Goal: Task Accomplishment & Management: Manage account settings

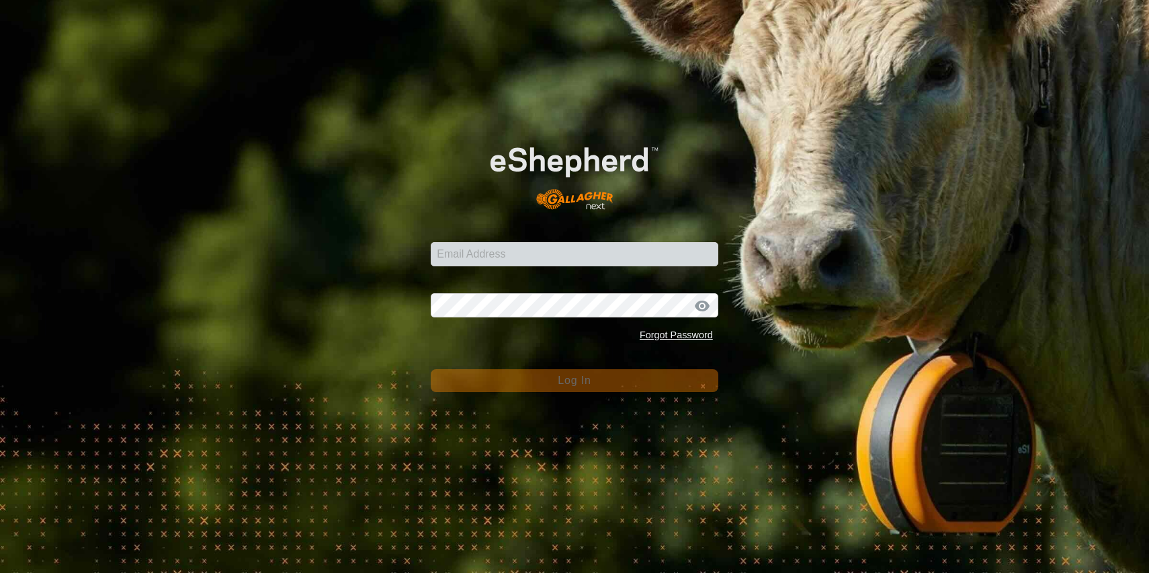
click at [486, 269] on form "Email Address Password Forgot Password Log In" at bounding box center [575, 257] width 288 height 269
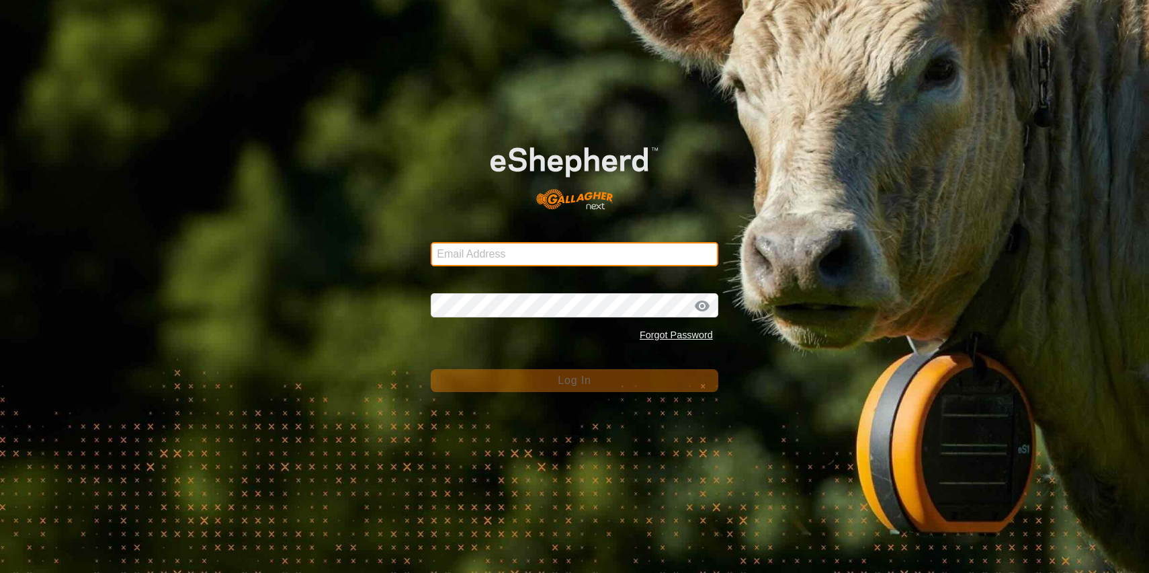
click at [507, 246] on input "Email Address" at bounding box center [575, 254] width 288 height 24
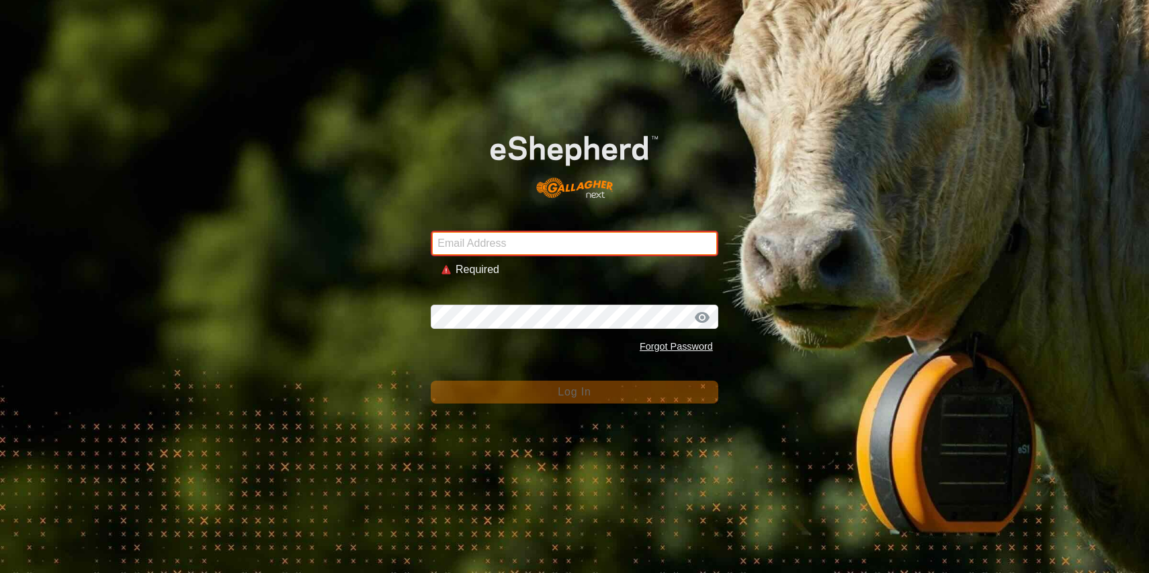
type input "[PERSON_NAME][EMAIL_ADDRESS][DOMAIN_NAME]"
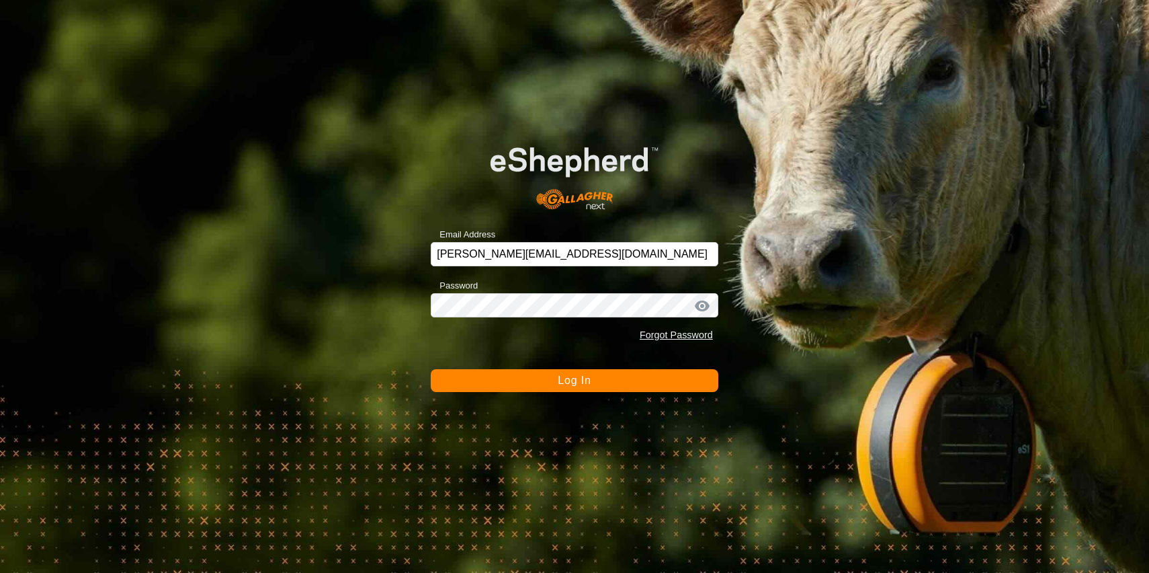
click at [579, 377] on span "Log In" at bounding box center [574, 379] width 33 height 11
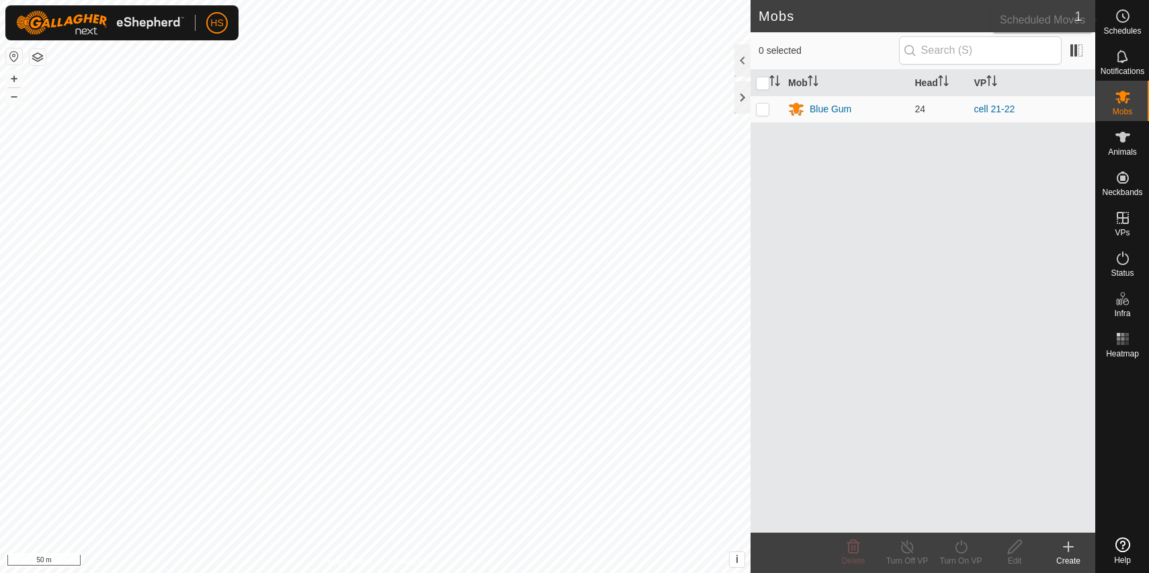
click at [1126, 29] on span "Schedules" at bounding box center [1123, 31] width 38 height 8
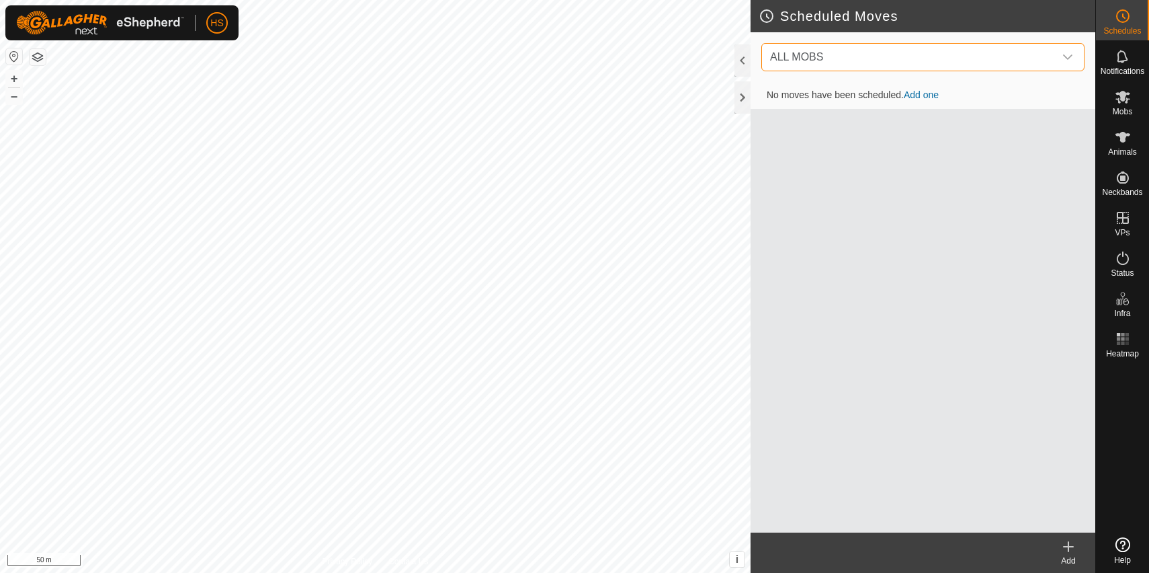
click at [932, 63] on span "ALL MOBS" at bounding box center [910, 57] width 290 height 27
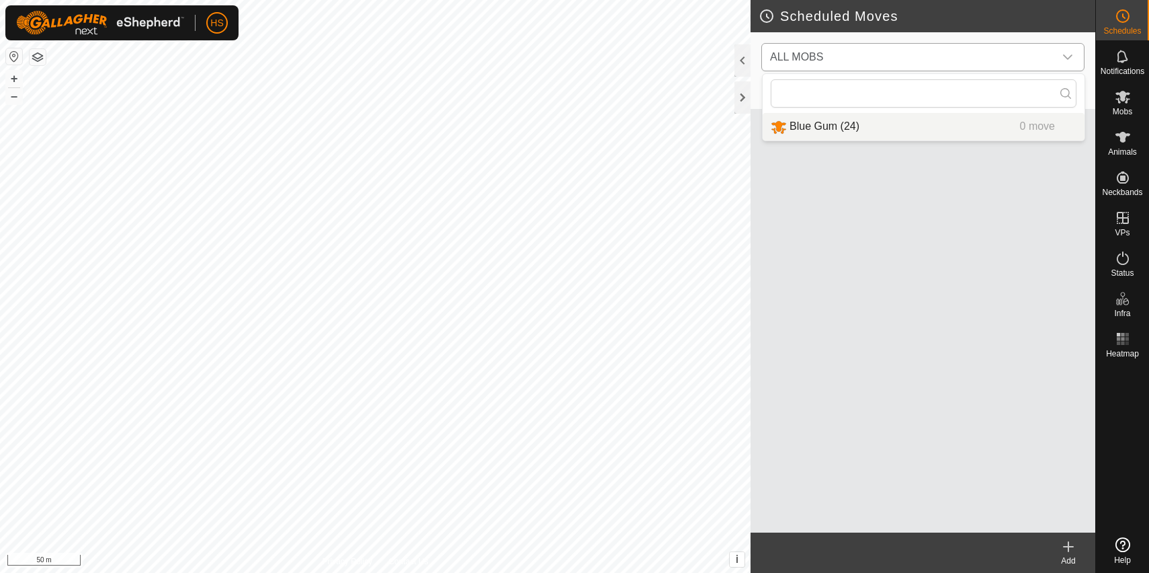
click at [917, 121] on li "Blue Gum (24) 0 move" at bounding box center [924, 127] width 322 height 28
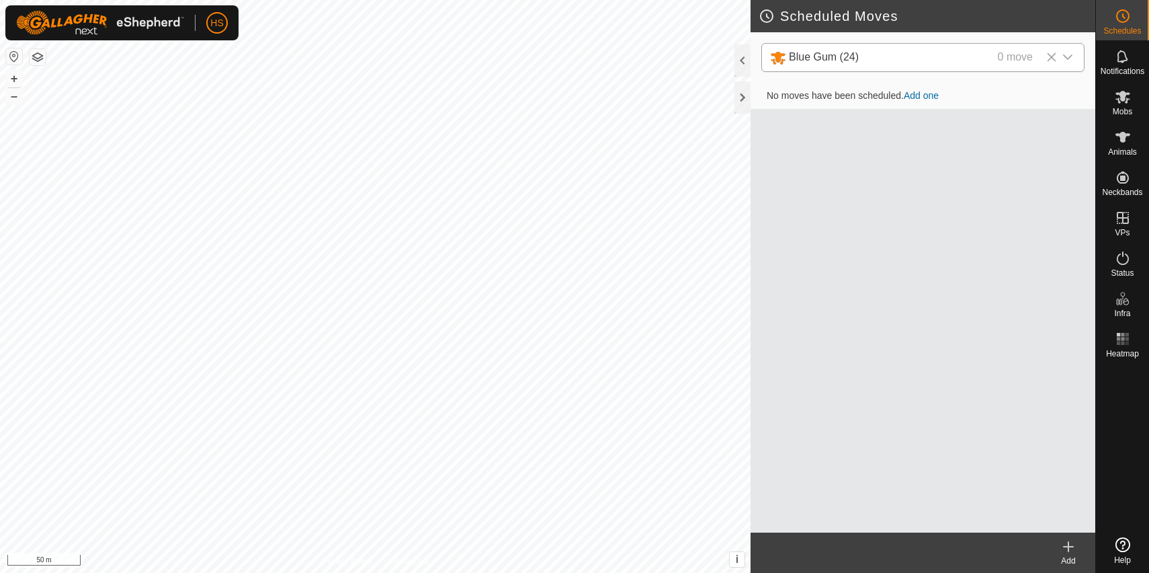
click at [930, 94] on link "Add one" at bounding box center [921, 95] width 35 height 11
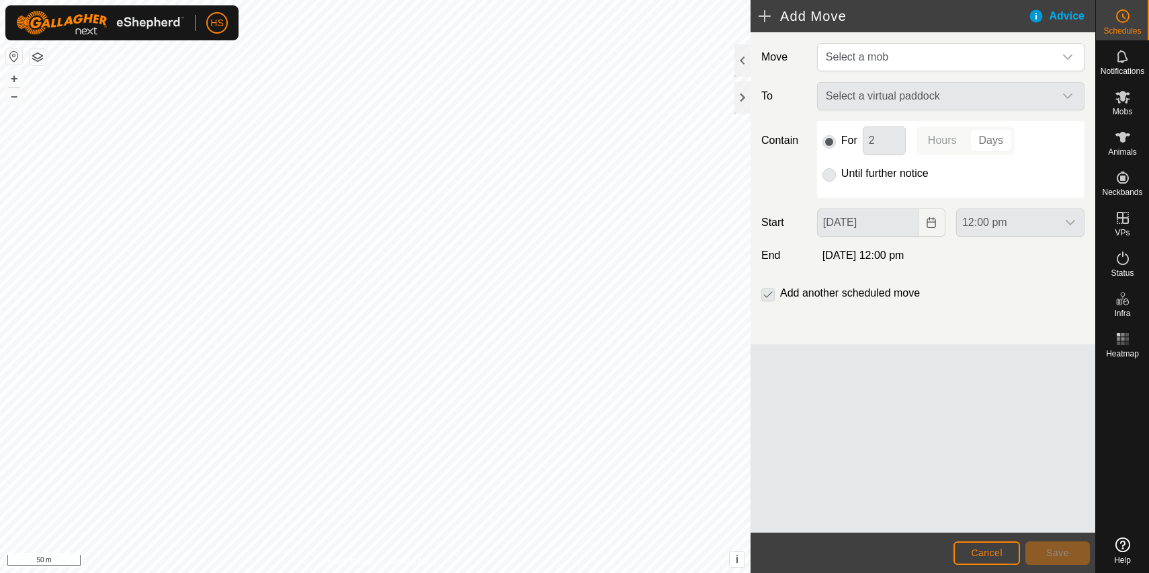
click at [888, 94] on div "Select a virtual paddock" at bounding box center [951, 96] width 278 height 28
click at [889, 66] on span "Select a mob" at bounding box center [938, 57] width 234 height 27
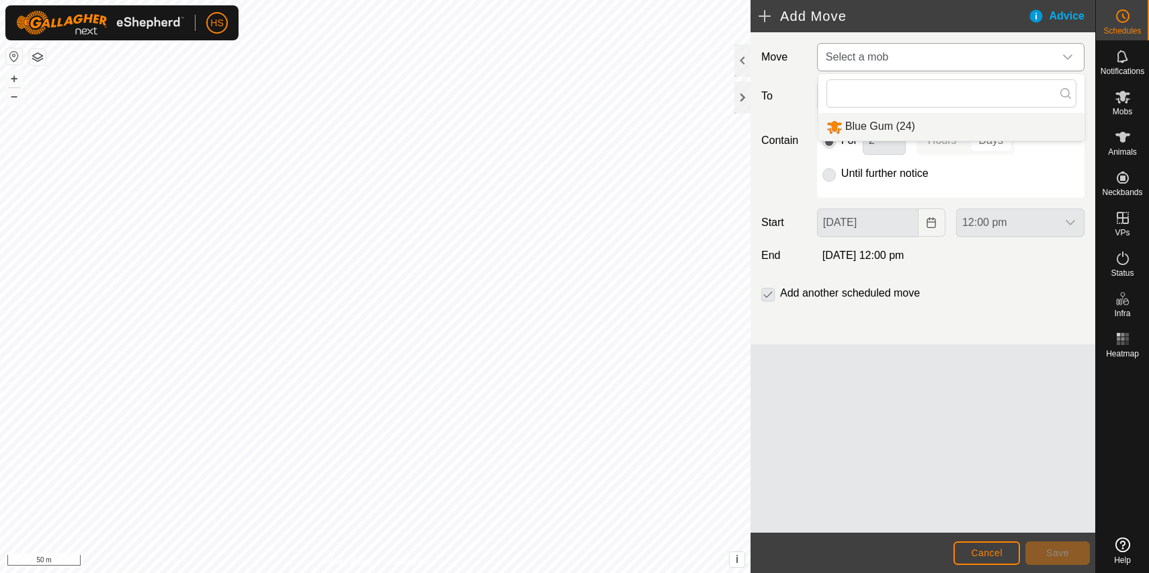
click at [876, 118] on li "Blue Gum (24)" at bounding box center [952, 127] width 266 height 28
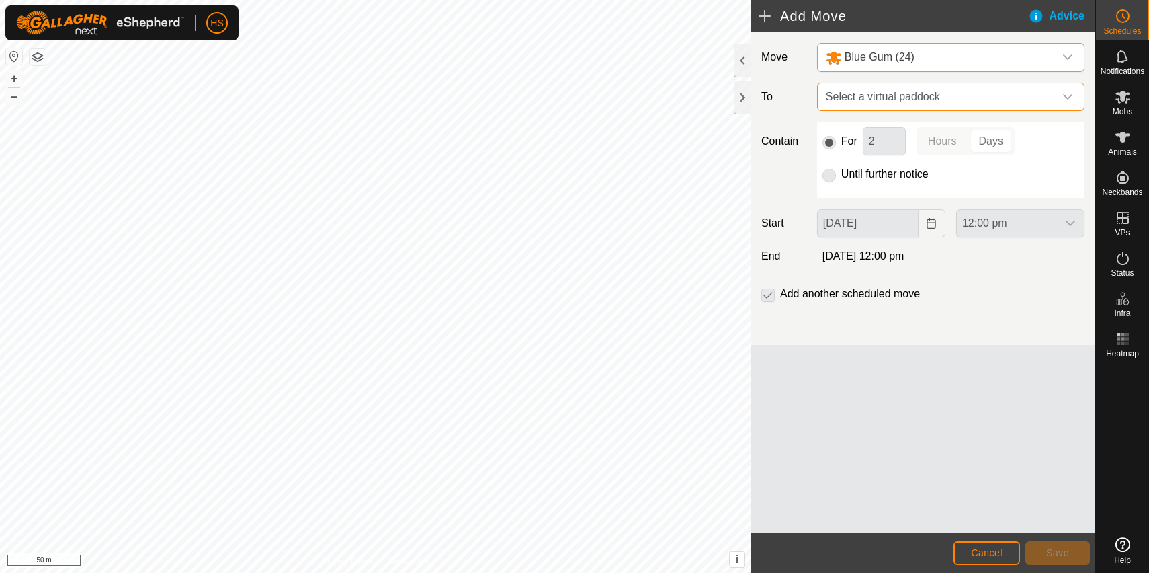
click at [889, 101] on span "Select a virtual paddock" at bounding box center [938, 96] width 234 height 27
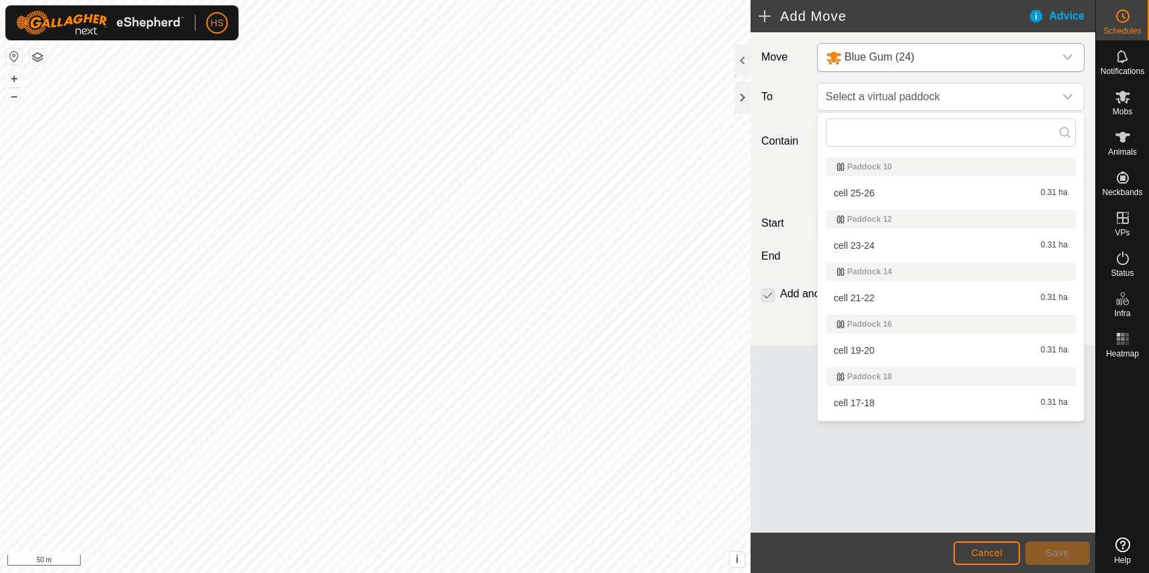
click at [886, 347] on li "cell 19-20 0.31 ha" at bounding box center [951, 350] width 250 height 20
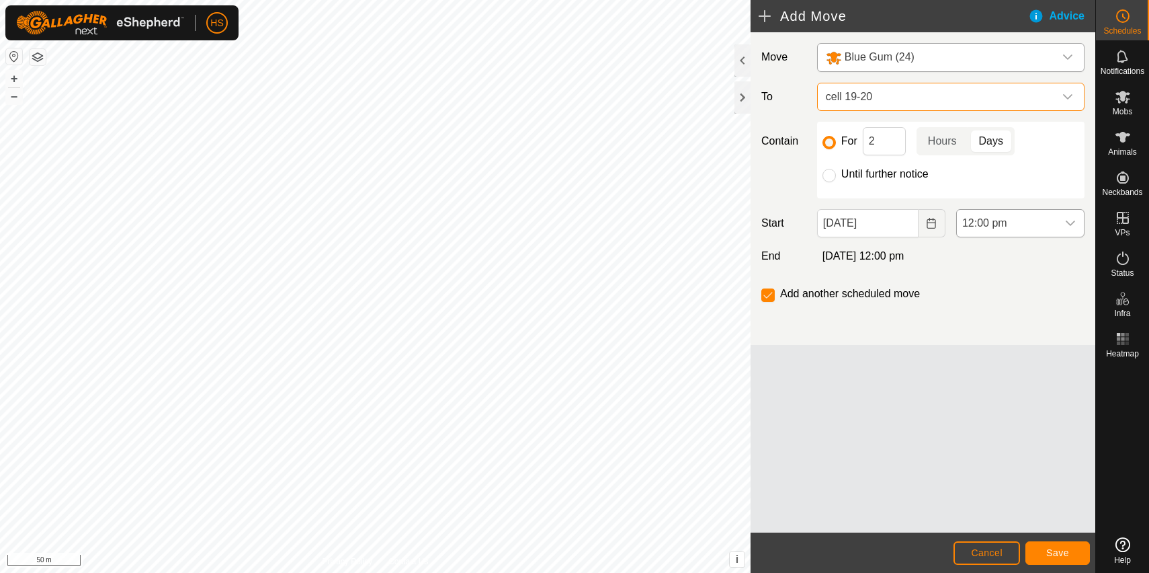
click at [1061, 229] on div "dropdown trigger" at bounding box center [1070, 223] width 27 height 27
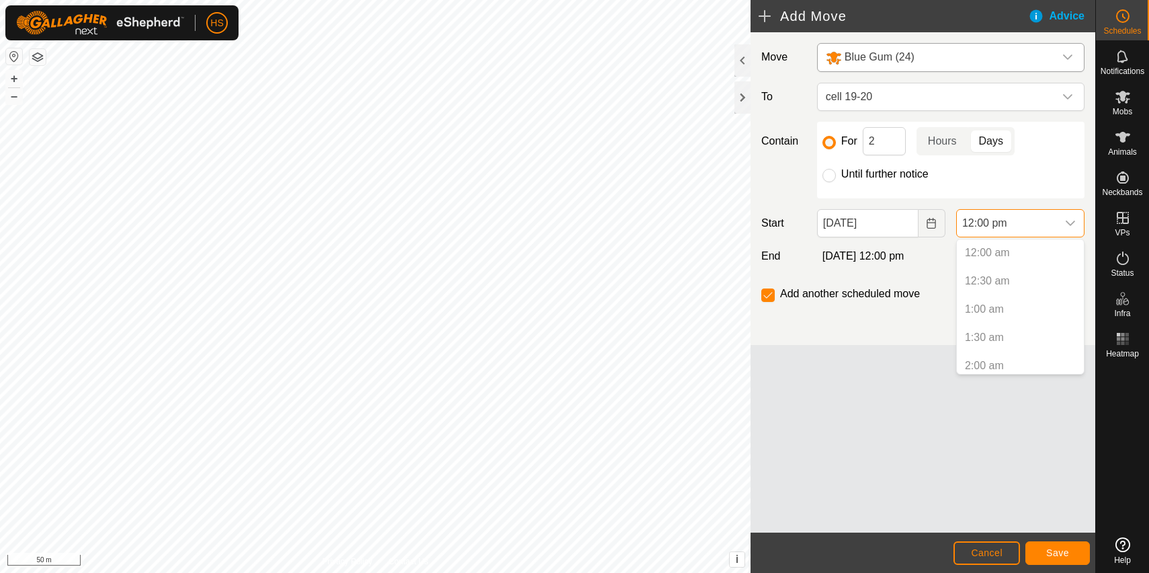
scroll to position [570, 0]
click at [929, 222] on icon "Choose Date" at bounding box center [931, 223] width 11 height 11
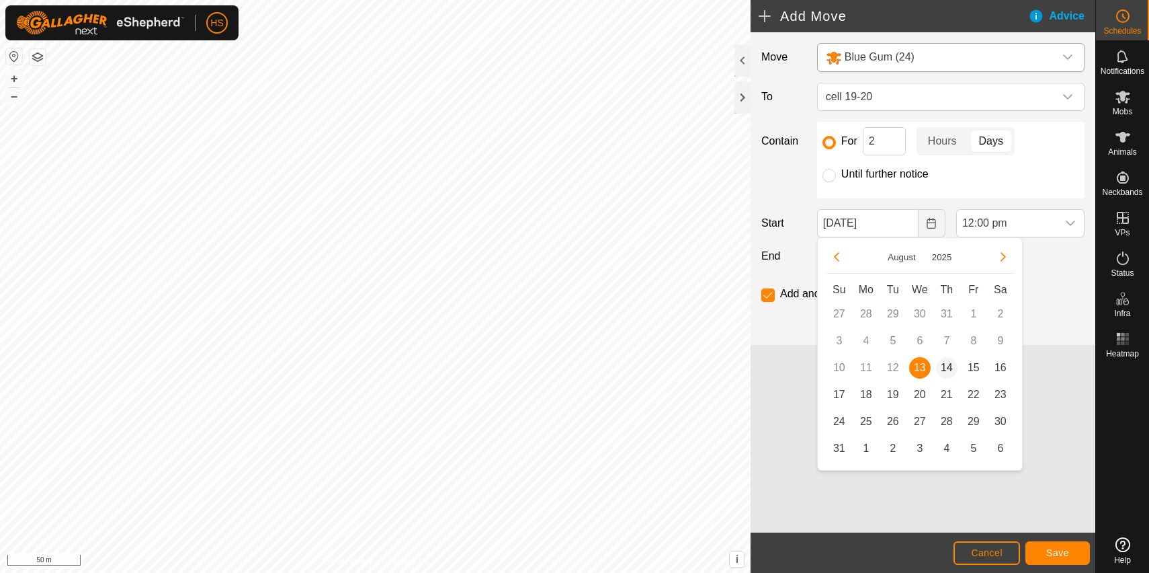
click at [949, 373] on span "14" at bounding box center [947, 368] width 22 height 22
type input "[DATE]"
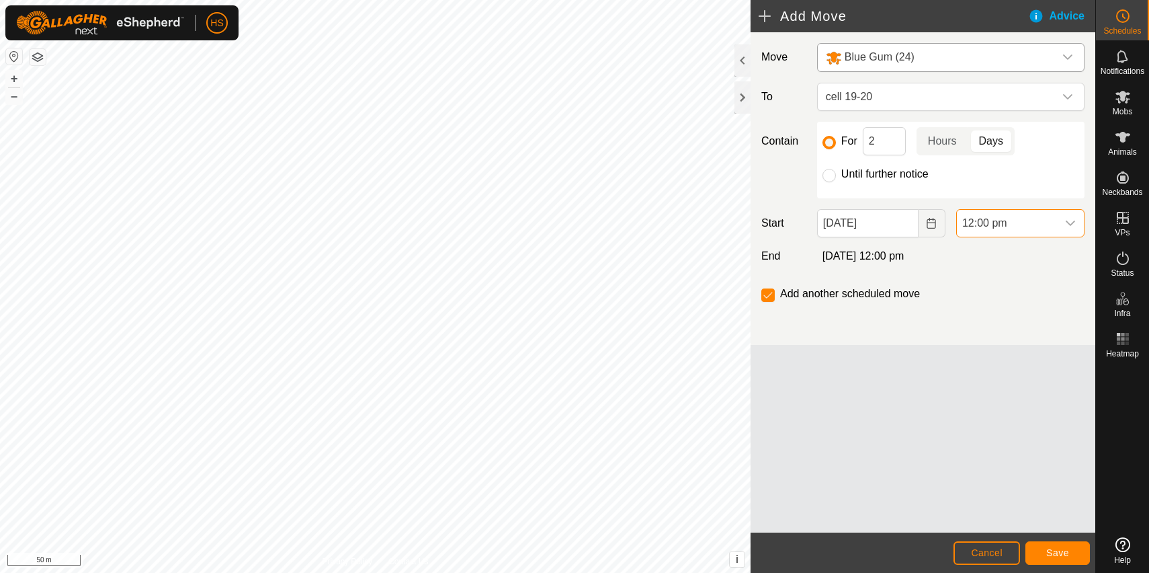
click at [1043, 226] on span "12:00 pm" at bounding box center [1007, 223] width 100 height 27
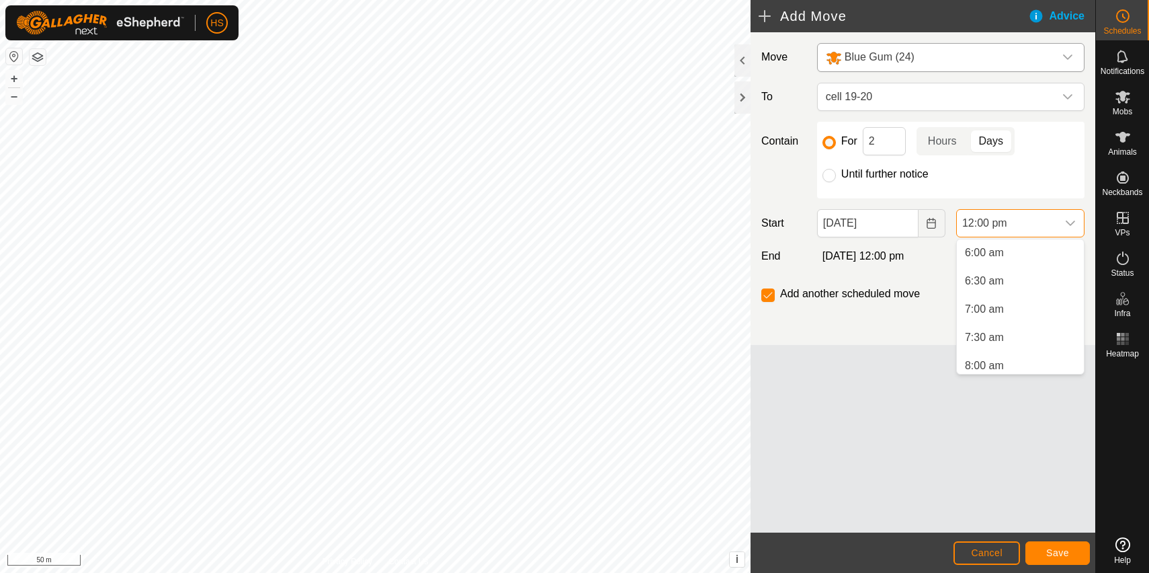
scroll to position [345, 0]
click at [1015, 307] on li "7:00 am" at bounding box center [1020, 302] width 127 height 27
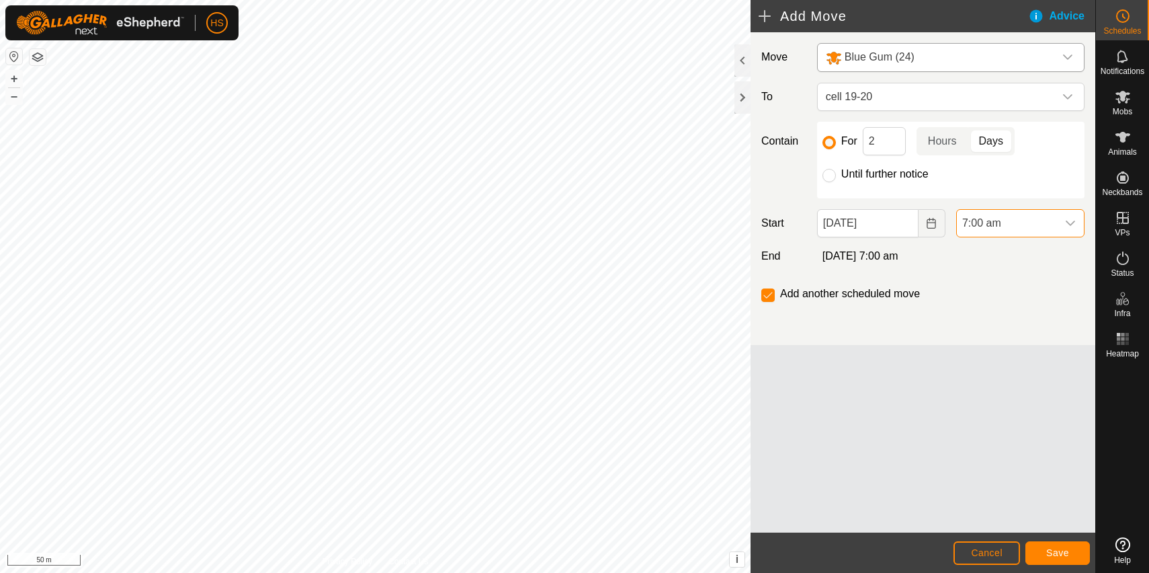
scroll to position [570, 0]
click at [1054, 549] on span "Save" at bounding box center [1057, 552] width 23 height 11
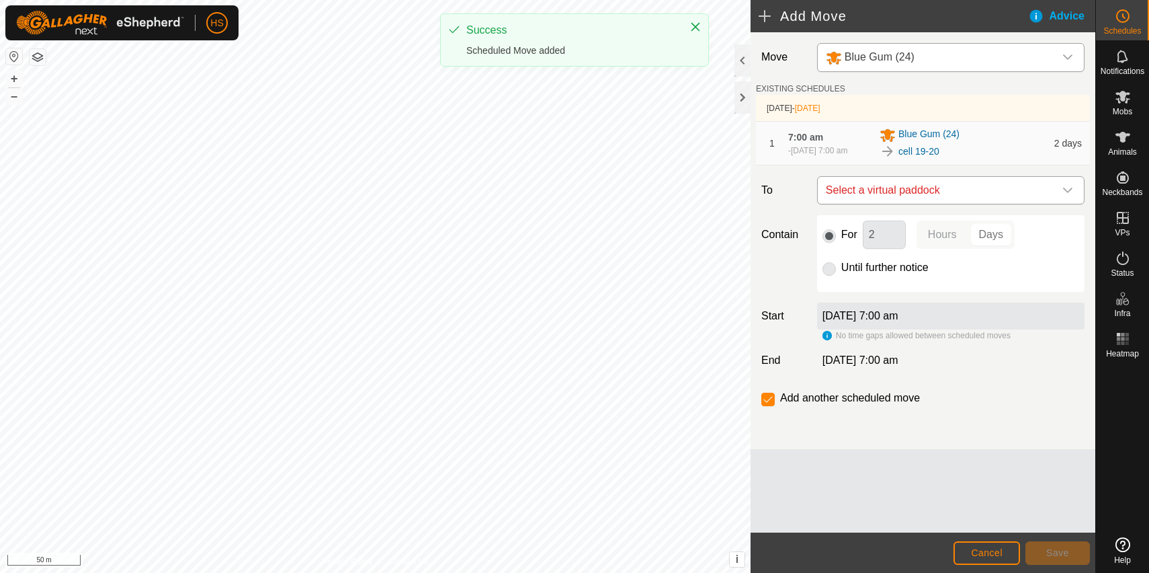
click at [972, 195] on span "Select a virtual paddock" at bounding box center [938, 190] width 234 height 27
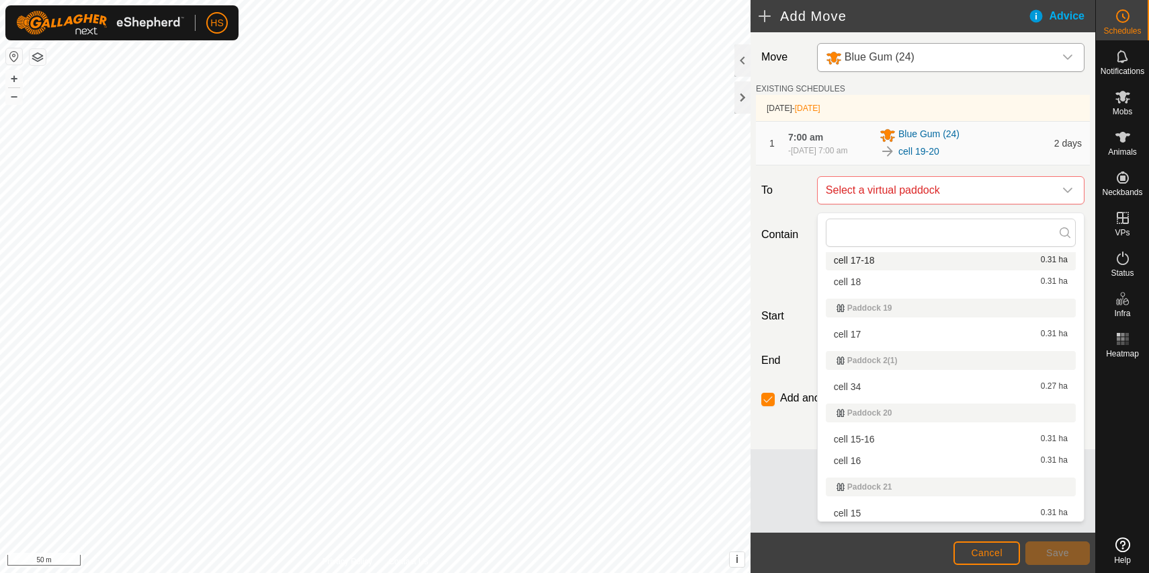
scroll to position [620, 0]
click at [950, 265] on li "cell 17-18 0.31 ha" at bounding box center [951, 262] width 250 height 20
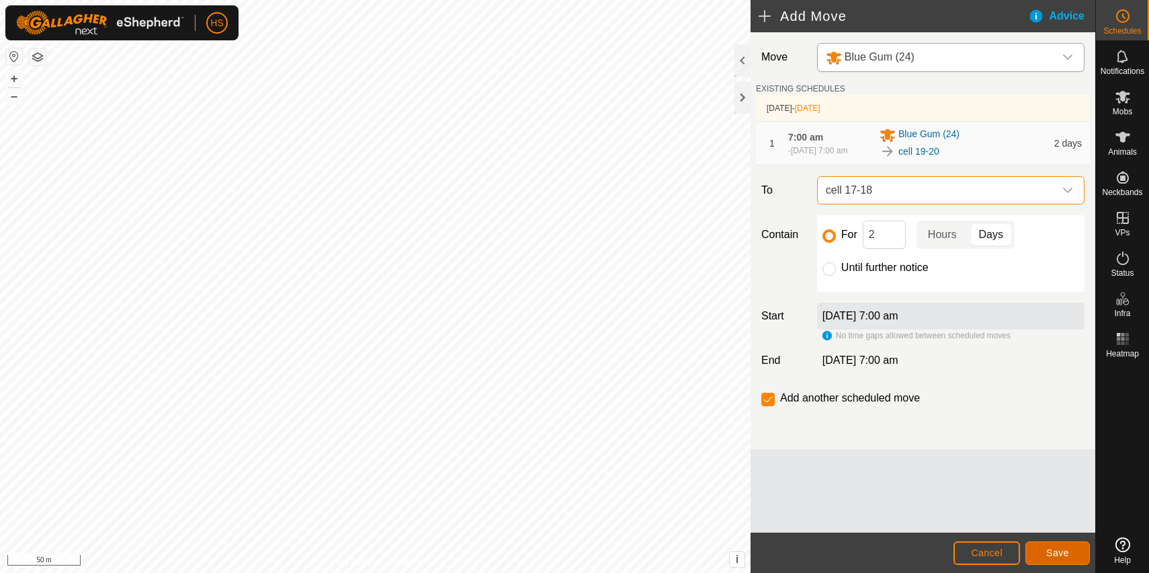
click at [1042, 556] on button "Save" at bounding box center [1058, 553] width 65 height 24
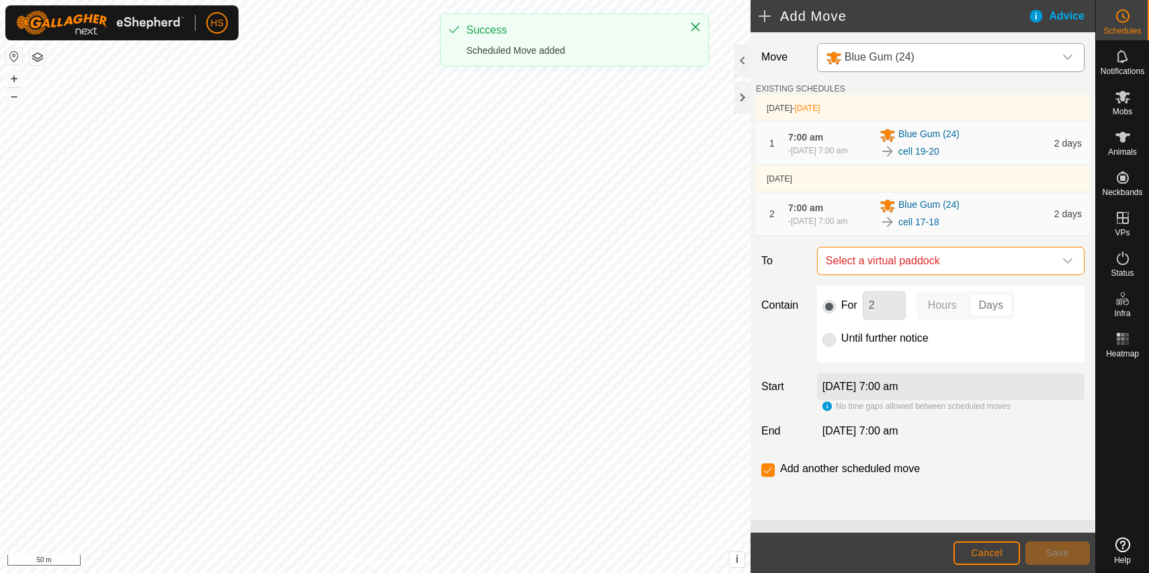
click at [987, 274] on span "Select a virtual paddock" at bounding box center [938, 260] width 234 height 27
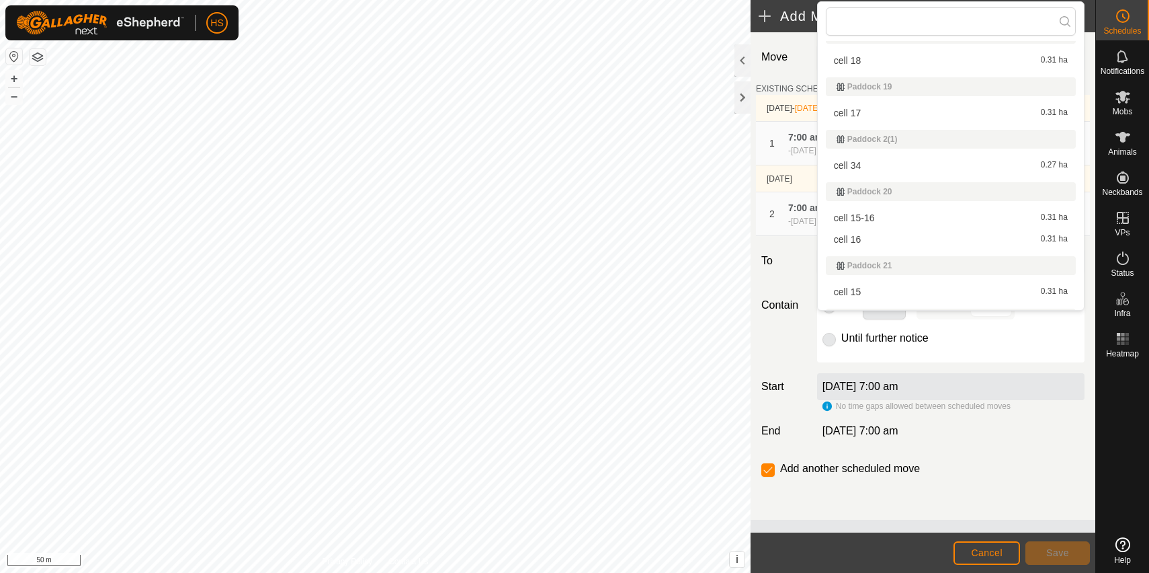
scroll to position [649, 0]
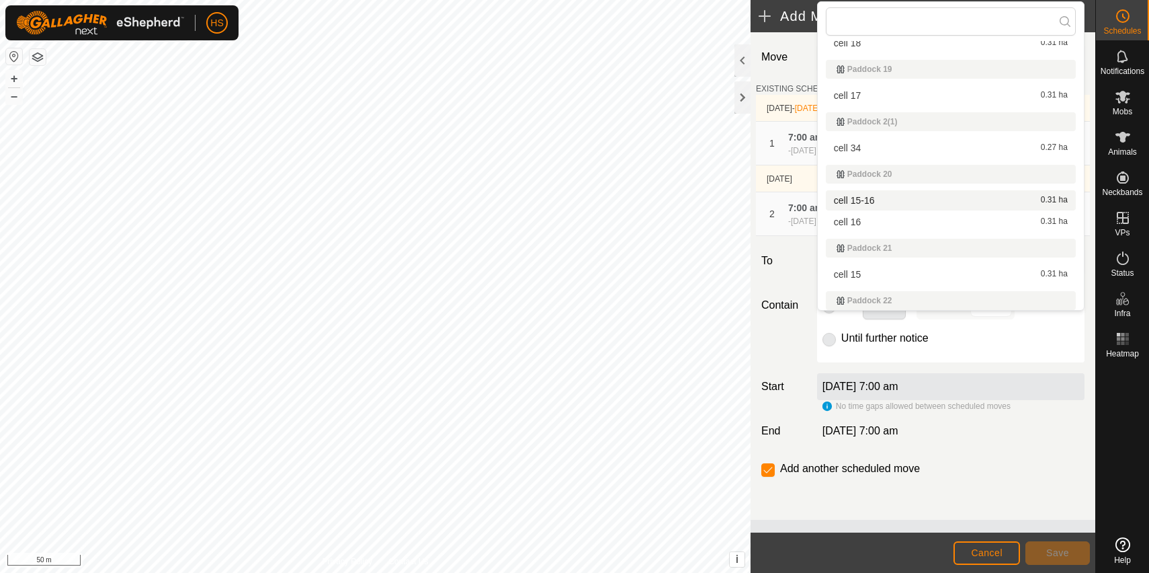
click at [950, 198] on li "cell 15-16 0.31 ha" at bounding box center [951, 200] width 250 height 20
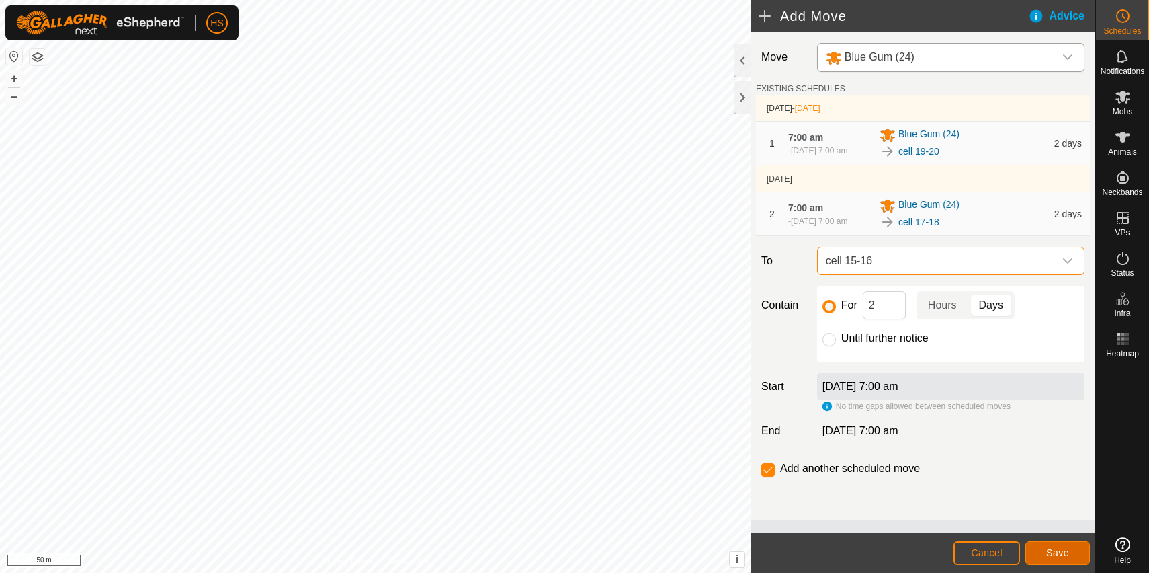
click at [1058, 550] on span "Save" at bounding box center [1057, 552] width 23 height 11
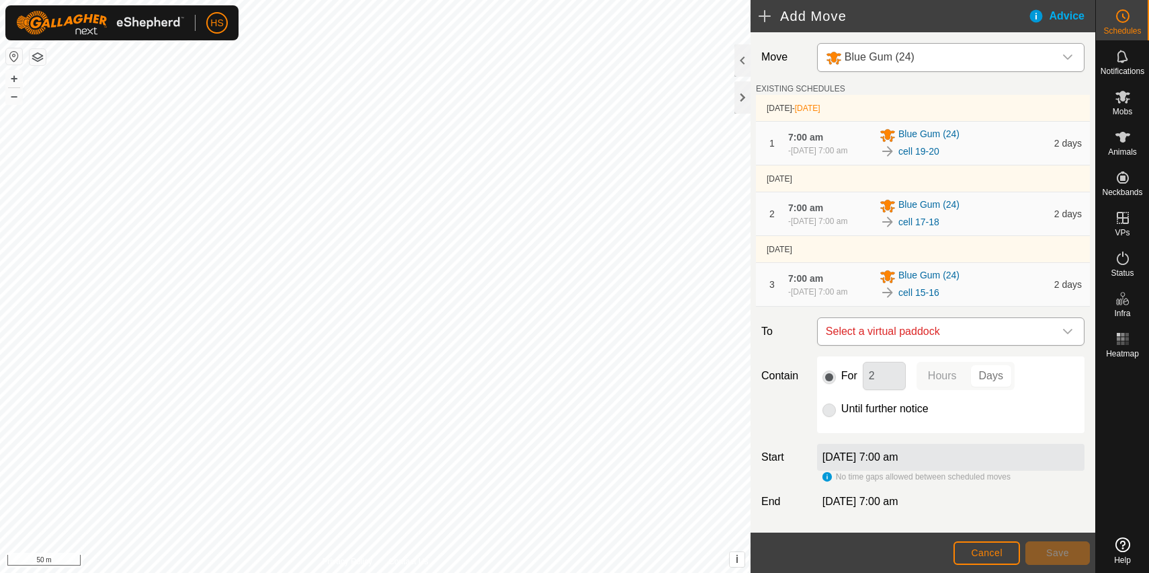
click at [962, 345] on span "Select a virtual paddock" at bounding box center [938, 331] width 234 height 27
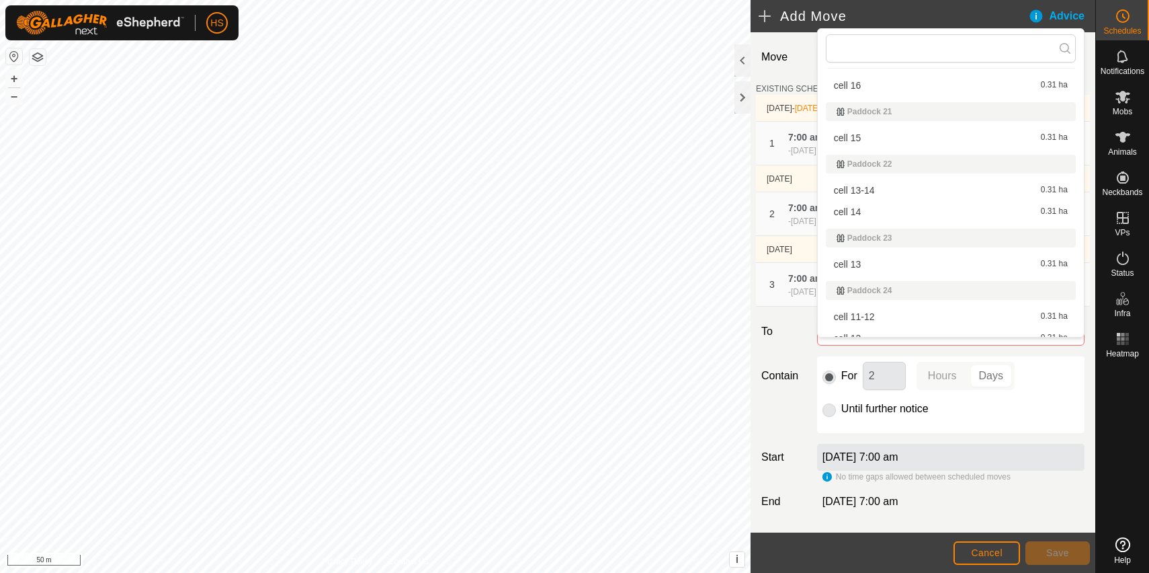
scroll to position [824, 0]
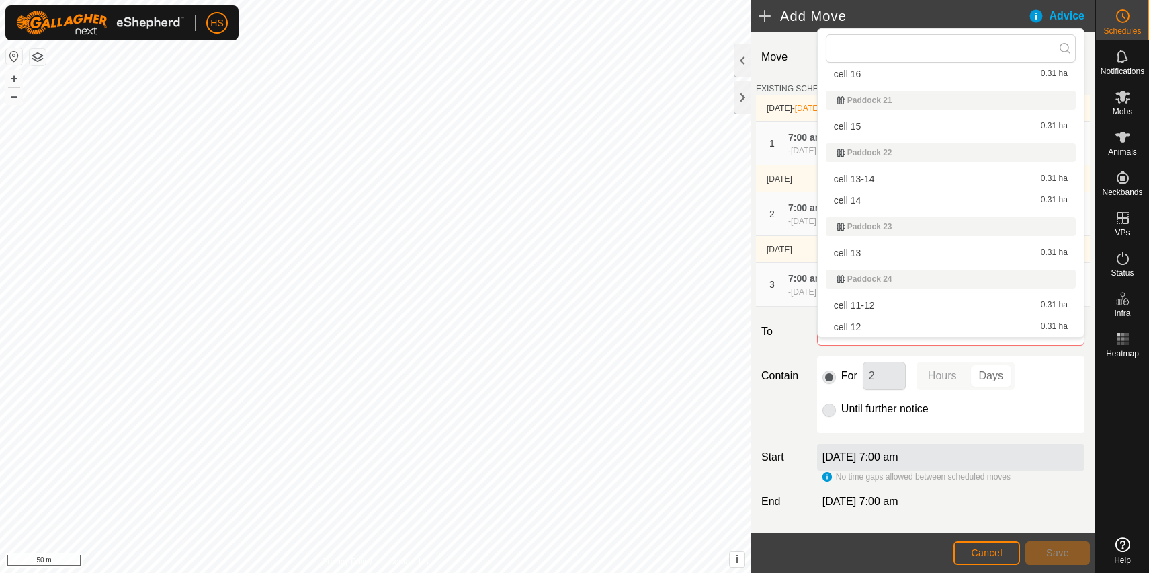
click at [941, 175] on li "cell 13-14 0.31 ha" at bounding box center [951, 179] width 250 height 20
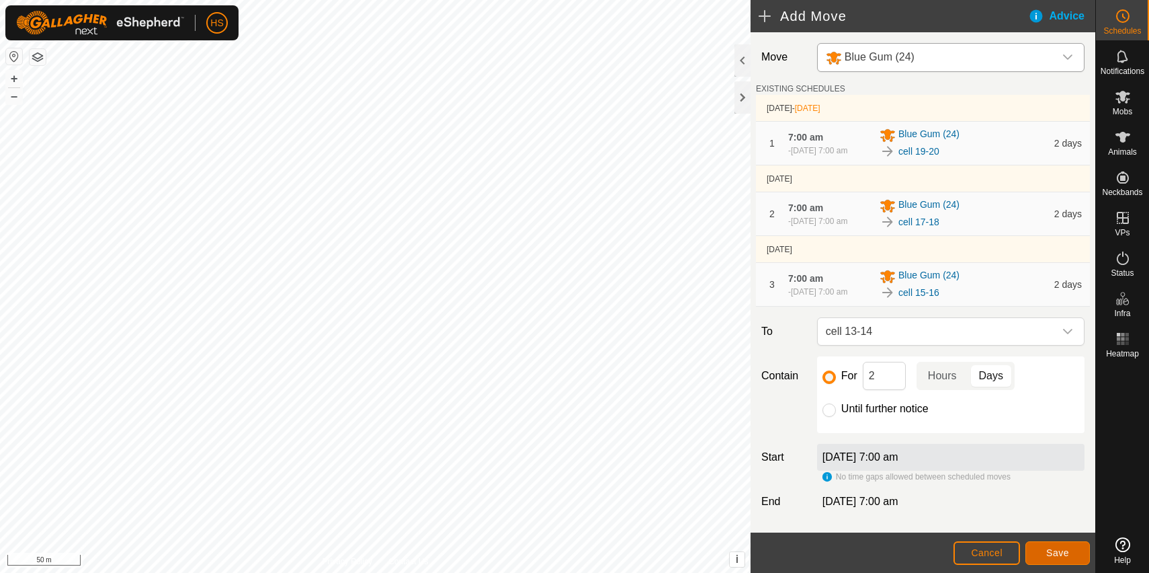
click at [1052, 548] on span "Save" at bounding box center [1057, 552] width 23 height 11
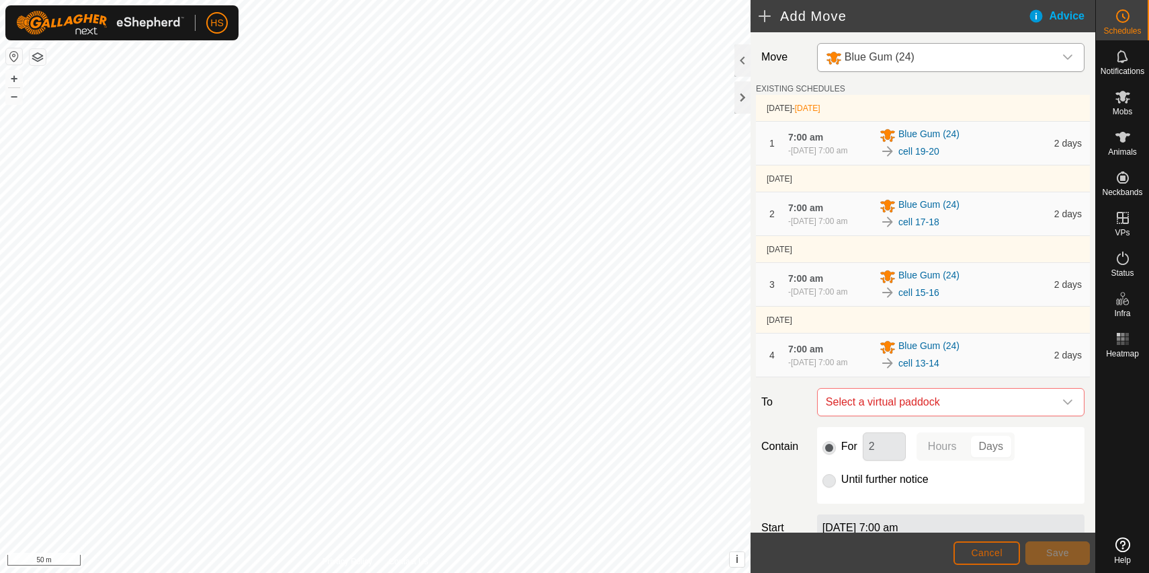
click at [991, 561] on button "Cancel" at bounding box center [987, 553] width 67 height 24
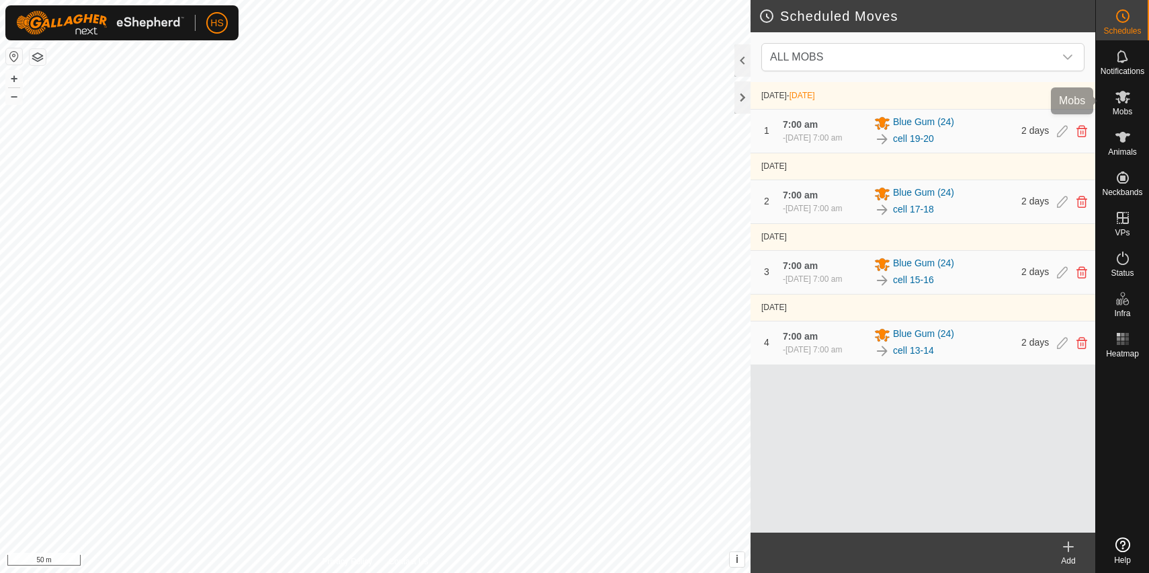
click at [1120, 108] on span "Mobs" at bounding box center [1122, 112] width 19 height 8
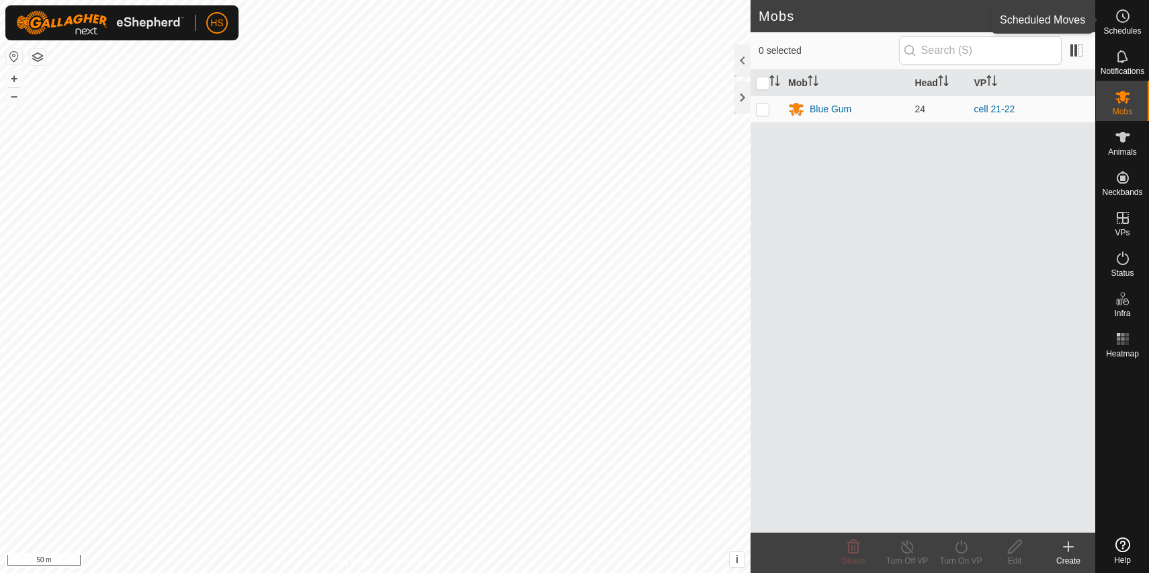
click at [1126, 21] on circle at bounding box center [1123, 16] width 12 height 12
